Goal: Task Accomplishment & Management: Manage account settings

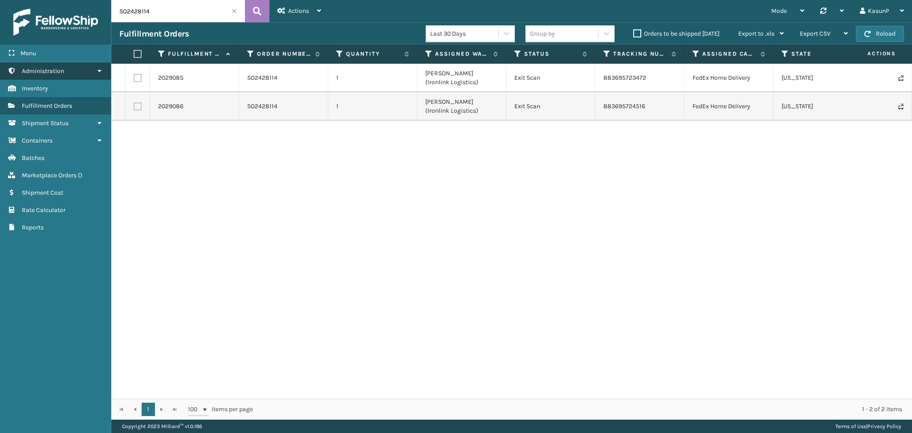
click at [97, 72] on icon at bounding box center [99, 71] width 7 height 6
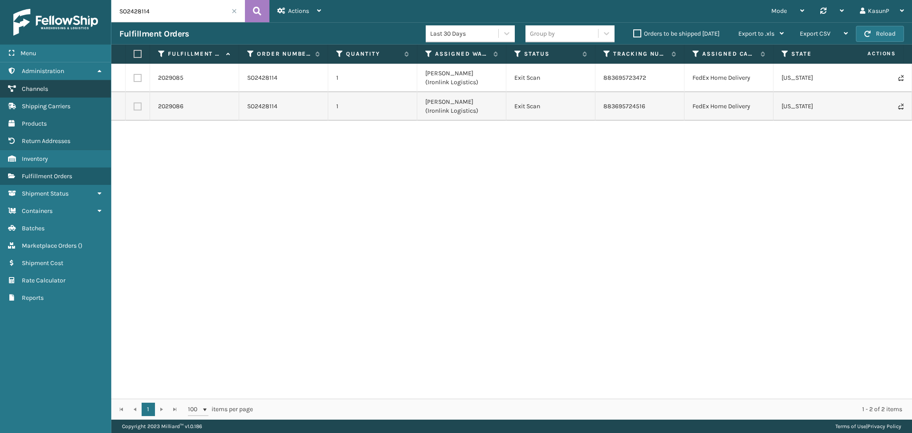
click at [37, 85] on span "Channels" at bounding box center [35, 89] width 26 height 8
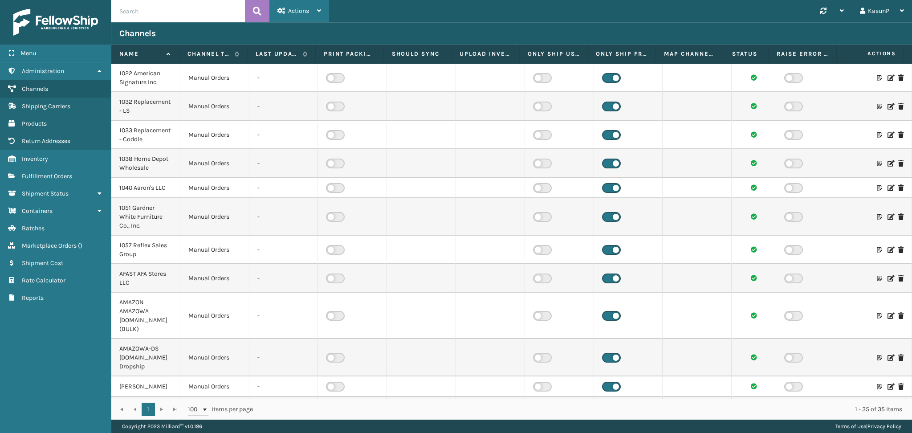
click at [323, 12] on div "Actions New Channel" at bounding box center [299, 11] width 60 height 22
click at [540, 10] on div "Synchronise all channels KasunP Log Out" at bounding box center [620, 11] width 583 height 22
click at [845, 14] on div "Synchronise all channels" at bounding box center [832, 11] width 40 height 22
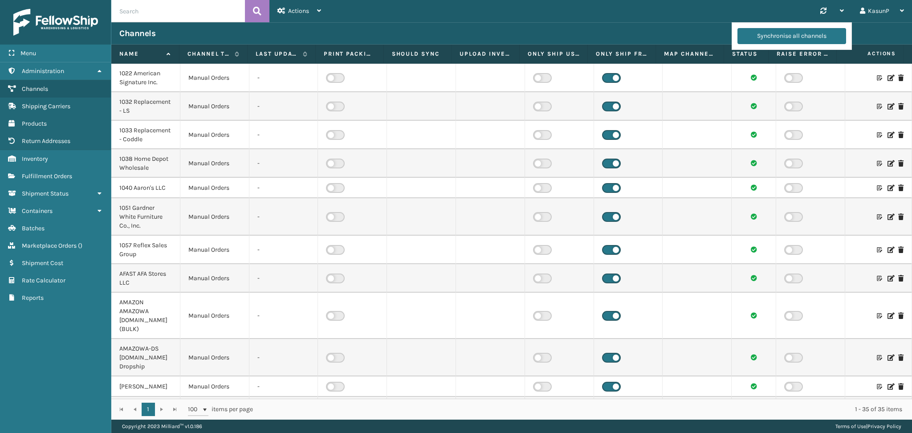
click at [626, 30] on div "Channels" at bounding box center [511, 33] width 784 height 11
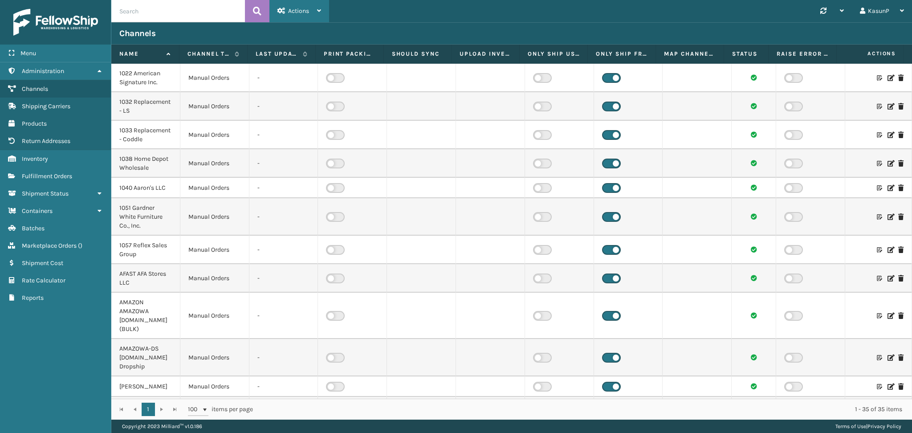
click at [319, 13] on icon at bounding box center [319, 11] width 4 height 6
click at [463, 40] on div "Channels" at bounding box center [511, 33] width 800 height 22
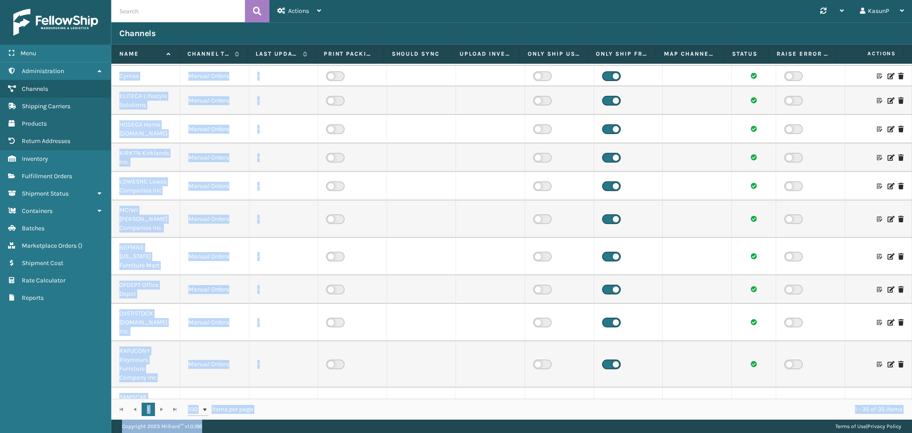
scroll to position [725, 0]
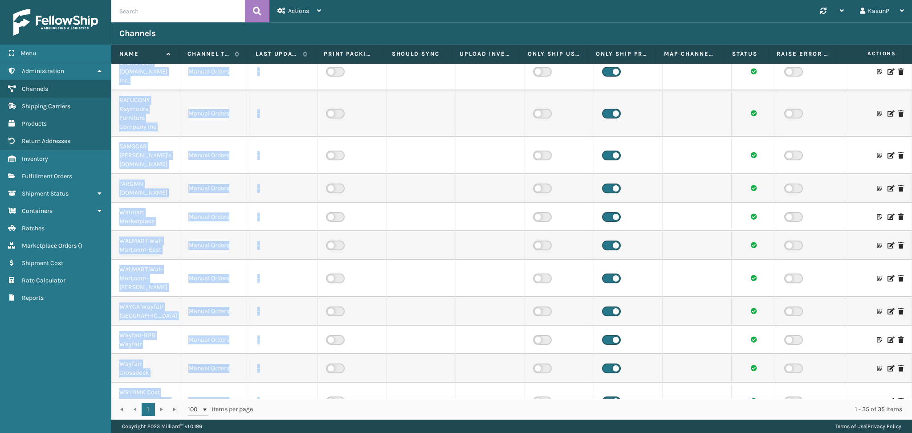
drag, startPoint x: 119, startPoint y: 71, endPoint x: 259, endPoint y: 389, distance: 347.8
copy tbody "0104 Loremips Dolorsita Con. Adipis Elitse - 5979 Doeiusmodte - IN Utlabo Etdol…"
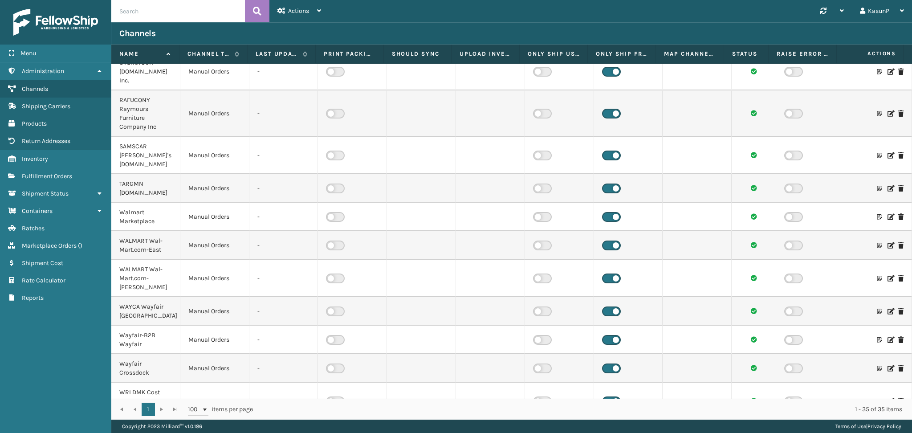
click at [557, 28] on div "Channels" at bounding box center [511, 33] width 784 height 11
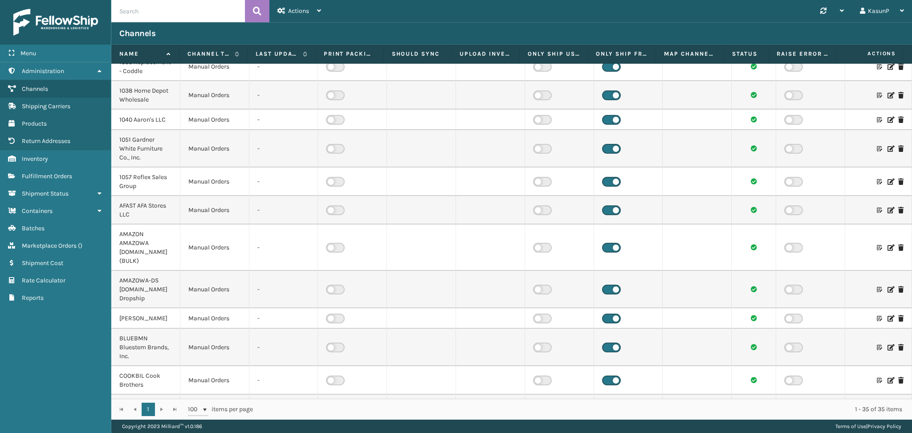
scroll to position [0, 0]
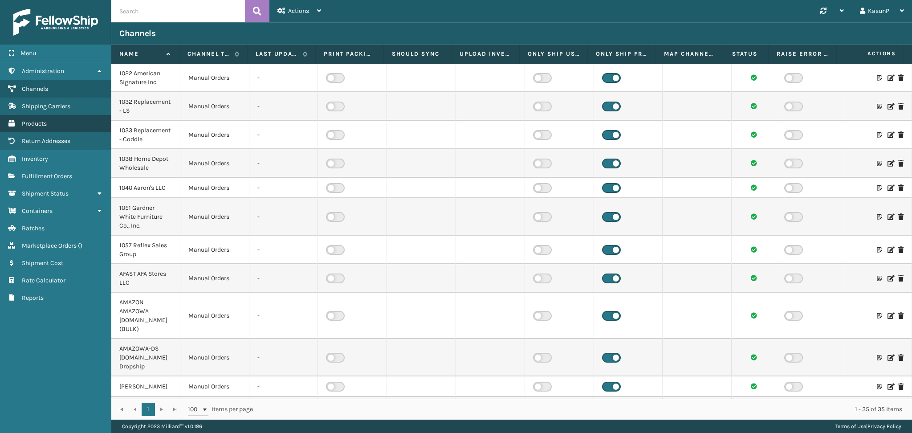
click at [46, 120] on span "Products" at bounding box center [34, 124] width 25 height 8
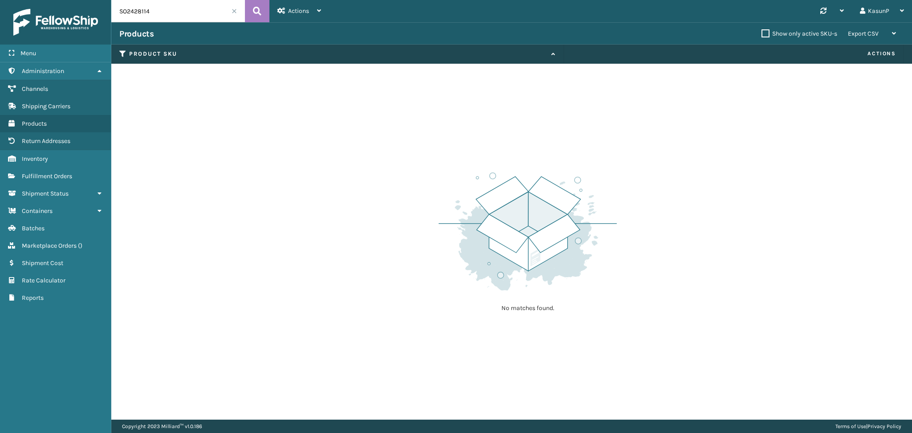
click at [232, 11] on span at bounding box center [233, 10] width 5 height 5
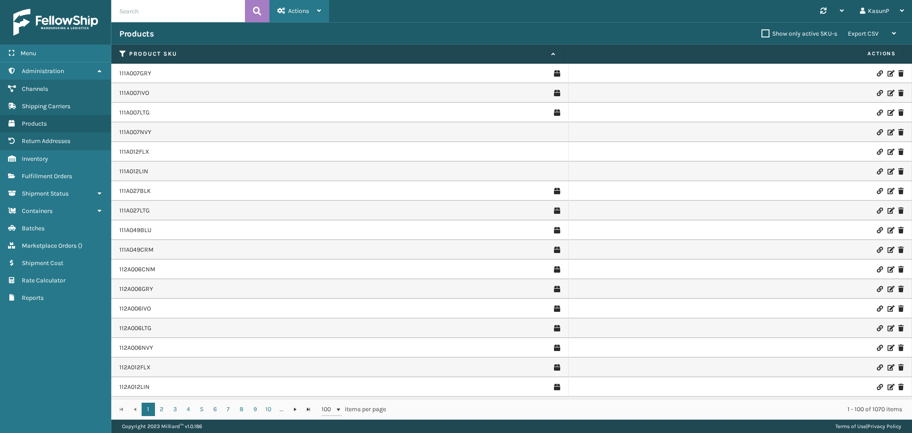
click at [320, 11] on icon at bounding box center [319, 11] width 4 height 6
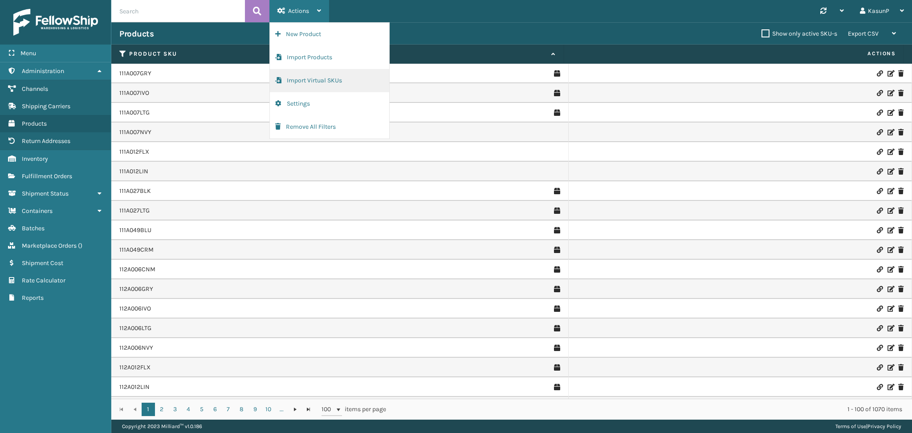
click at [343, 80] on button "Import Virtual SKUs" at bounding box center [329, 80] width 119 height 23
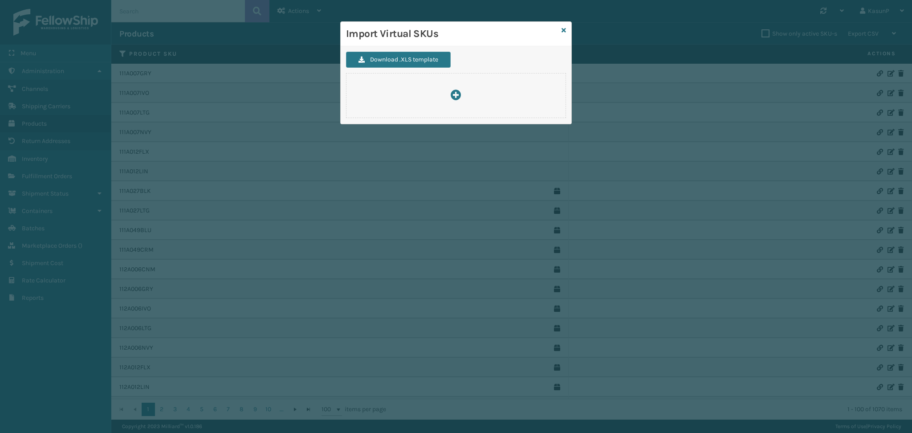
click at [638, 22] on div "Import Virtual SKUs Download .XLS template" at bounding box center [456, 216] width 912 height 433
click at [564, 31] on icon at bounding box center [563, 30] width 4 height 6
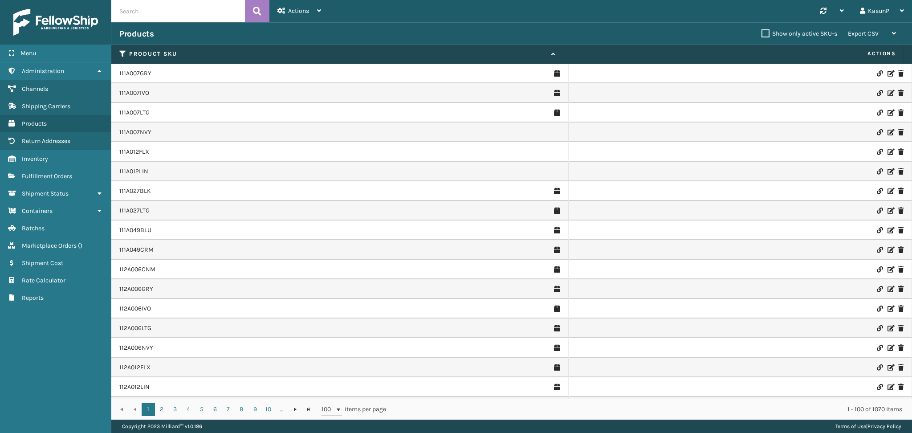
click at [887, 74] on icon at bounding box center [889, 73] width 5 height 6
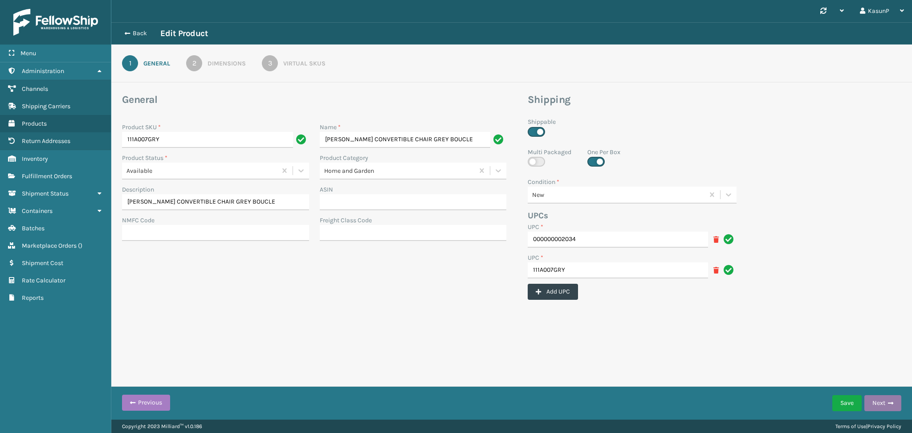
click at [886, 400] on button "Next" at bounding box center [882, 403] width 37 height 16
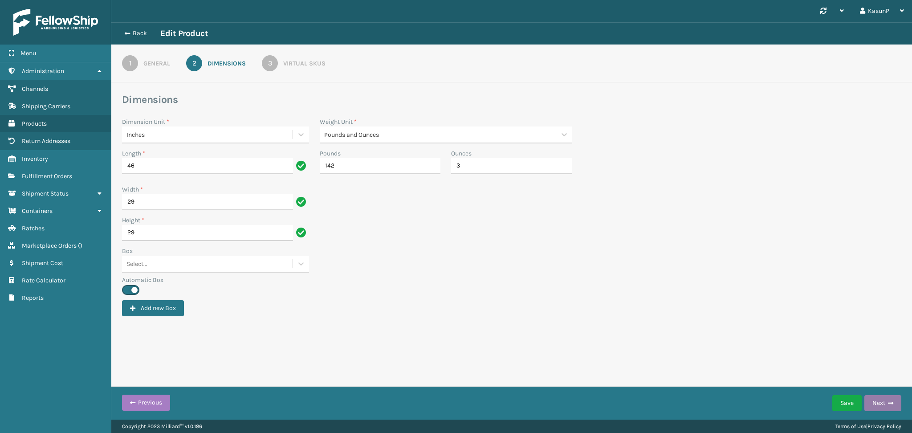
click at [886, 400] on button "Next" at bounding box center [882, 403] width 37 height 16
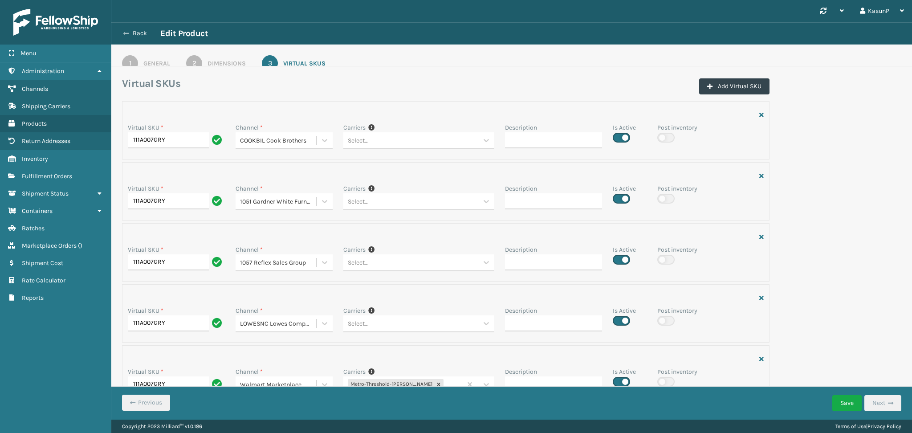
click at [131, 33] on button "Back" at bounding box center [139, 33] width 41 height 8
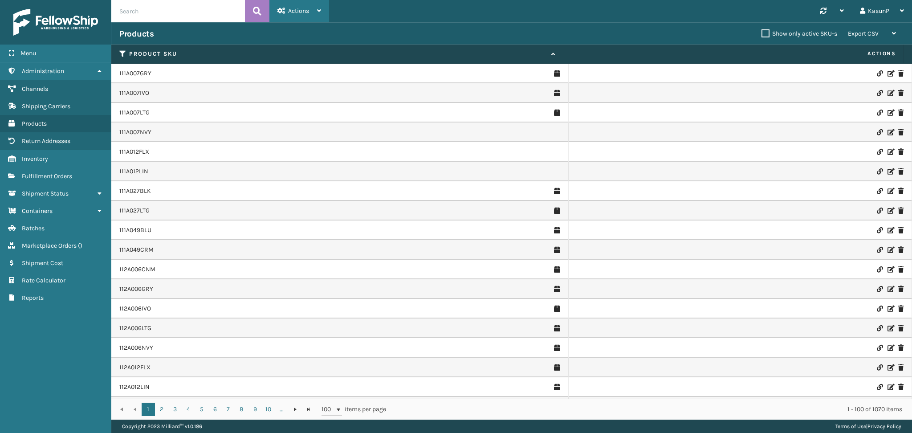
click at [324, 15] on div "Actions New Product Import Products Import Virtual SKUs Settings Remove All Fil…" at bounding box center [299, 11] width 60 height 22
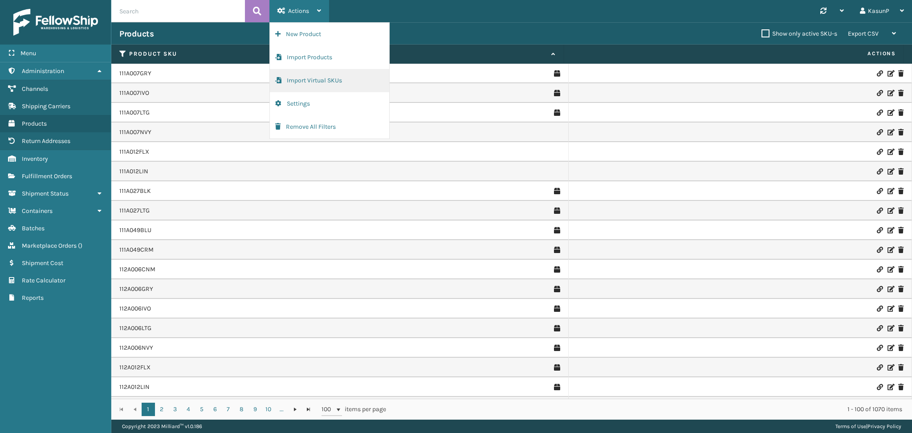
click at [326, 82] on button "Import Virtual SKUs" at bounding box center [329, 80] width 119 height 23
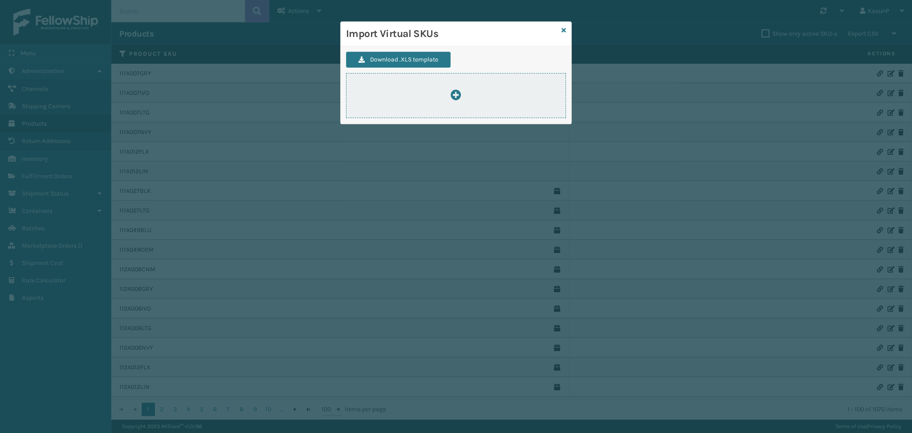
click at [452, 95] on icon at bounding box center [456, 94] width 11 height 11
type input "C:\fakepath\ImportVirtualSkusTemplate.xlsx"
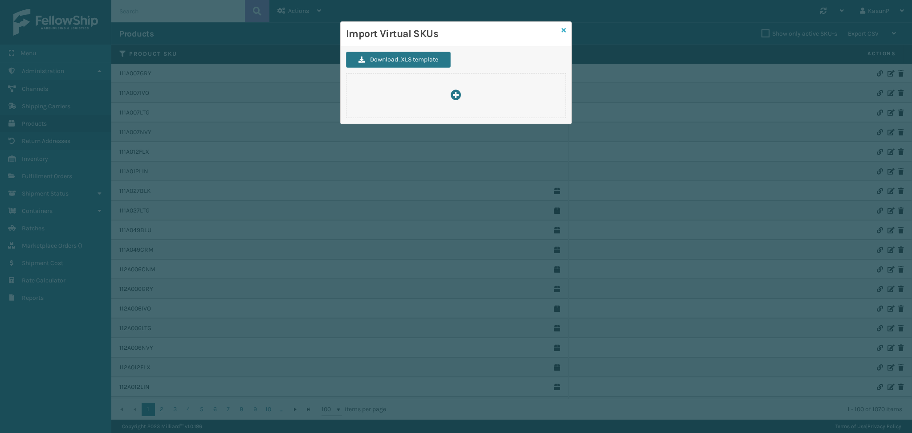
click at [563, 29] on icon at bounding box center [563, 30] width 4 height 6
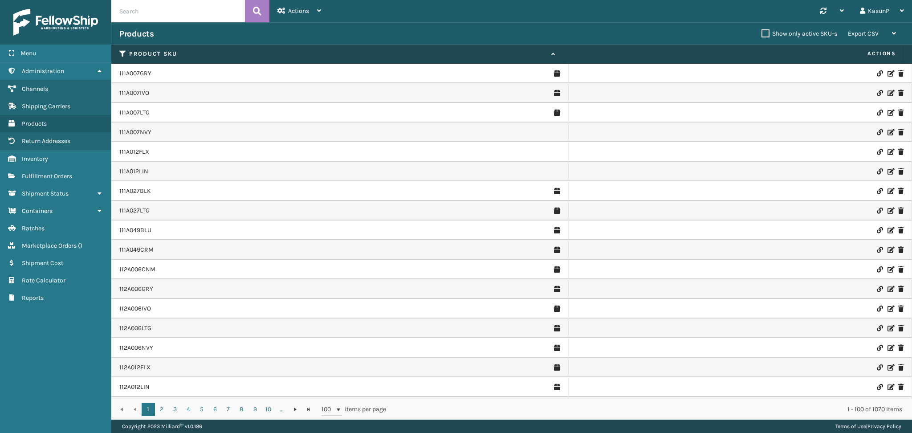
click at [198, 11] on input "text" at bounding box center [178, 11] width 134 height 22
paste input "117A076IVO"
type input "117A076IVO"
click at [259, 13] on icon at bounding box center [257, 10] width 8 height 13
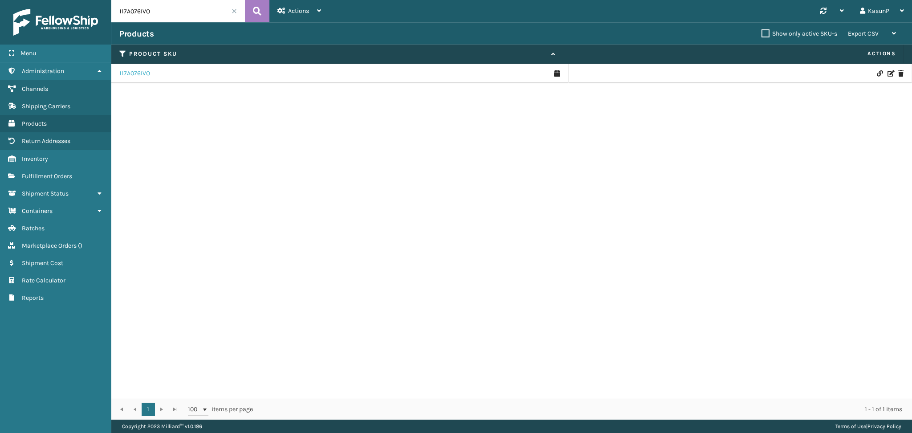
click at [138, 71] on link "117A076IVO" at bounding box center [134, 73] width 31 height 9
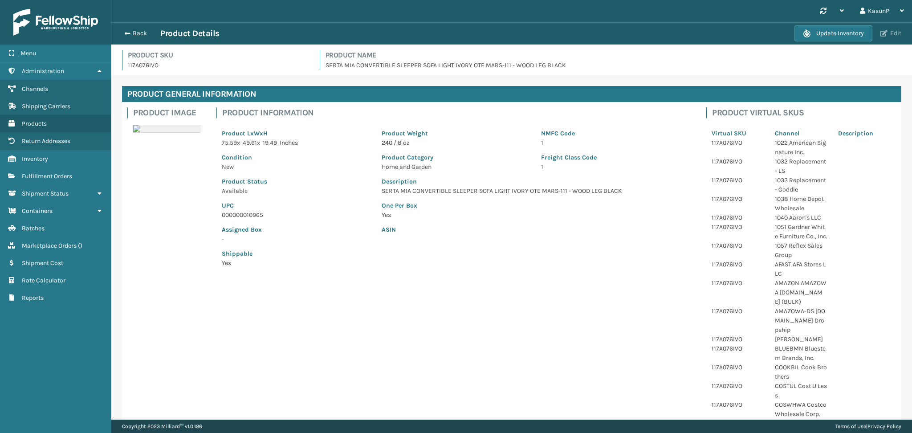
click at [889, 31] on button "Edit" at bounding box center [890, 33] width 26 height 8
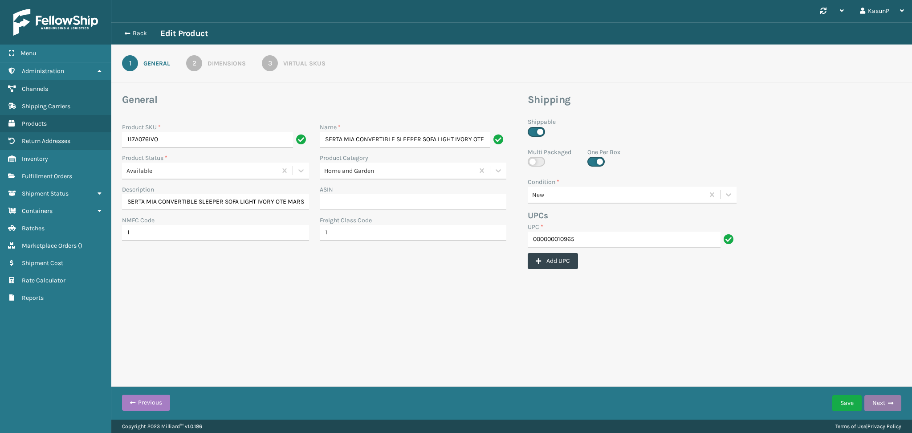
click at [891, 408] on button "Next" at bounding box center [882, 403] width 37 height 16
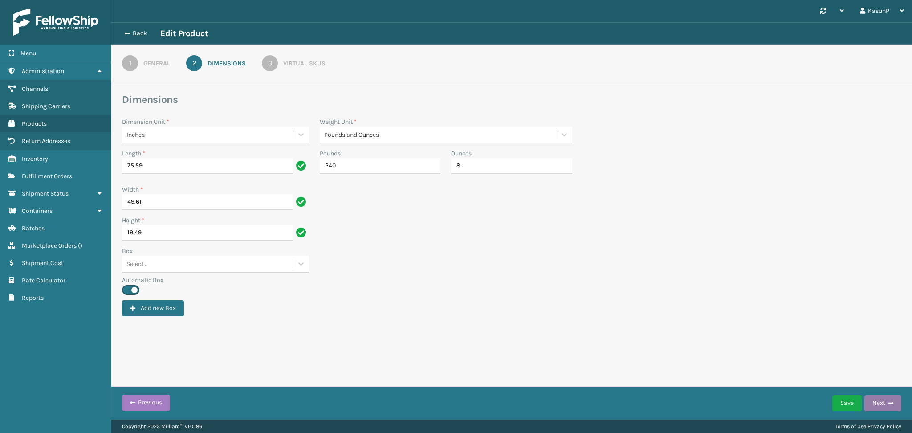
click at [889, 402] on span "button" at bounding box center [890, 403] width 5 height 6
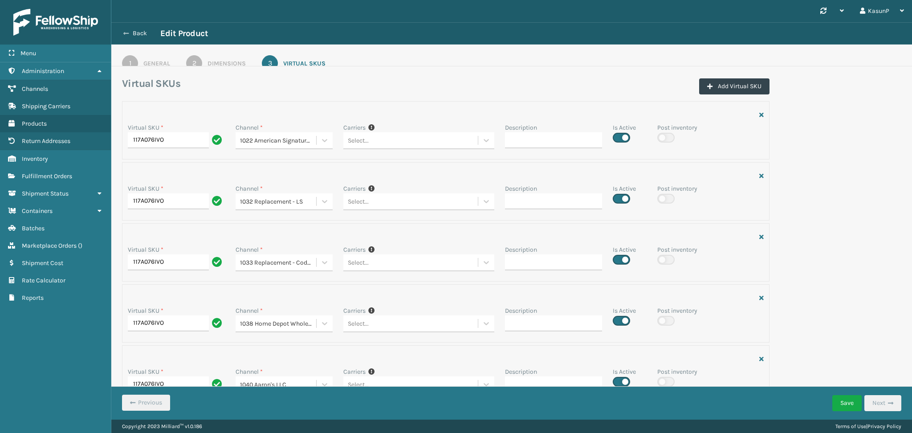
click at [125, 34] on icon at bounding box center [125, 33] width 5 height 6
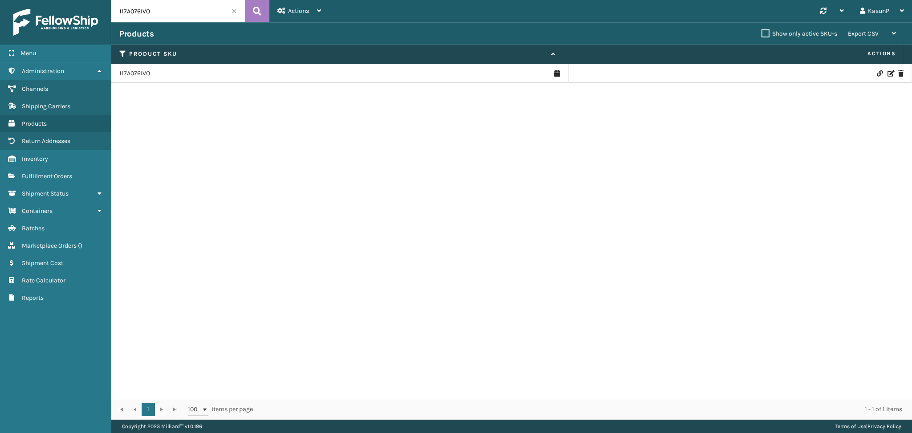
click at [142, 15] on input "117A076IVO" at bounding box center [178, 11] width 134 height 22
paste input "5A075NVY"
type input "115A075NVY"
click at [253, 12] on icon at bounding box center [257, 10] width 8 height 13
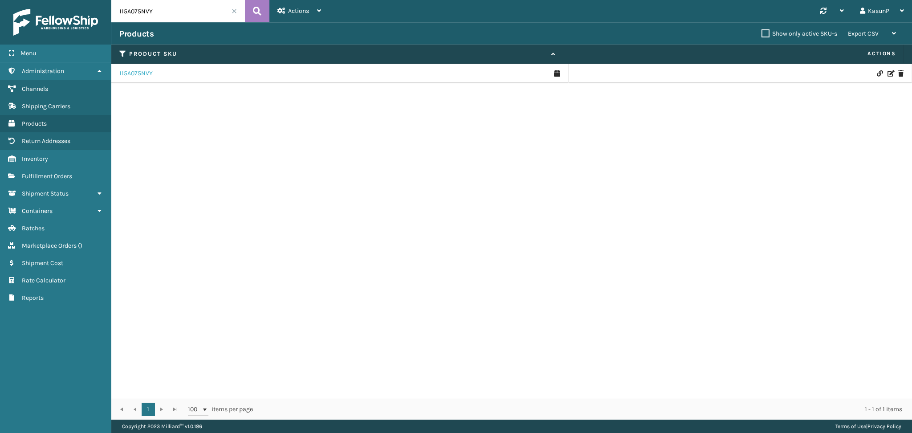
click at [130, 72] on link "115A075NVY" at bounding box center [135, 73] width 33 height 9
